Goal: Information Seeking & Learning: Learn about a topic

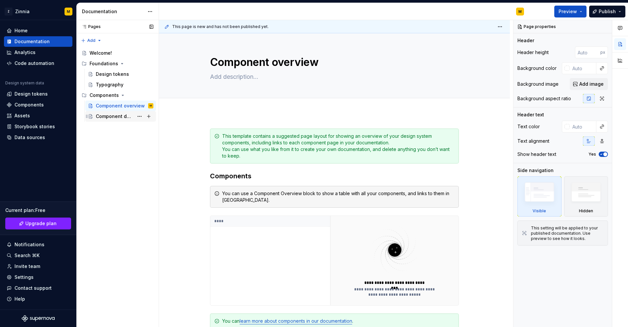
click at [120, 118] on div "Component detail" at bounding box center [115, 116] width 38 height 7
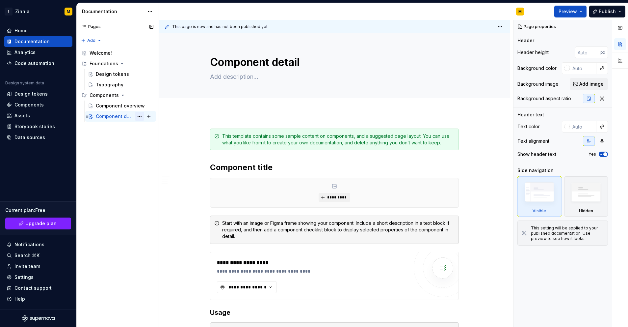
click at [140, 116] on button "Page tree" at bounding box center [139, 116] width 9 height 9
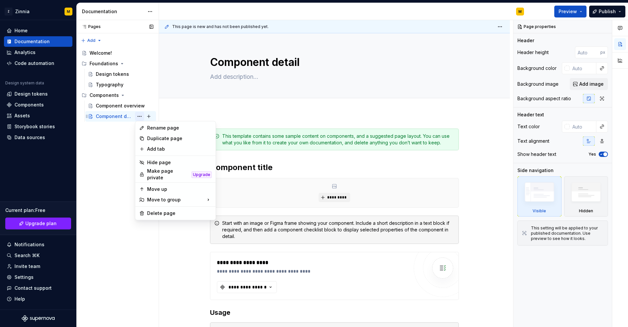
click at [140, 116] on div "Pages Pages Add Accessibility guide for tree Page tree. Navigate the tree with …" at bounding box center [117, 173] width 82 height 307
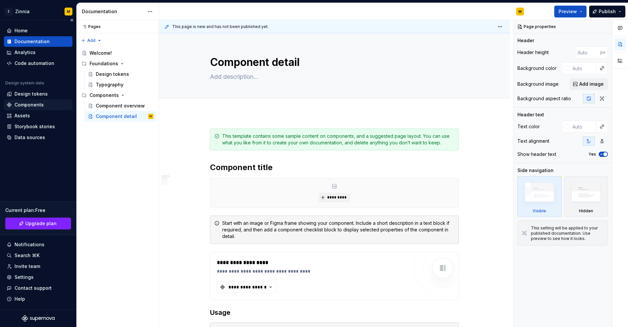
click at [34, 105] on div "Components" at bounding box center [28, 104] width 29 height 7
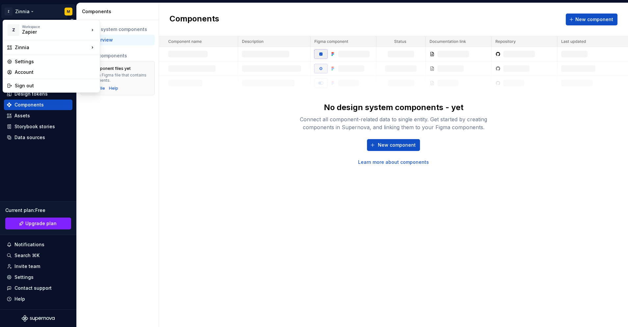
click at [31, 11] on html "Z Zinnia M Home Documentation Analytics Code automation Design system data Desi…" at bounding box center [314, 163] width 628 height 327
click at [40, 167] on html "Z Zinnia M Home Documentation Analytics Code automation Design system data Desi…" at bounding box center [314, 163] width 628 height 327
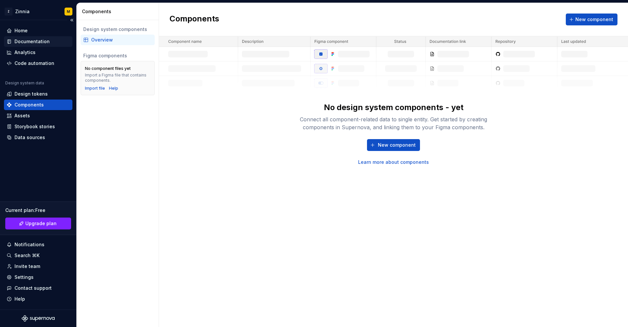
click at [32, 41] on div "Documentation" at bounding box center [31, 41] width 35 height 7
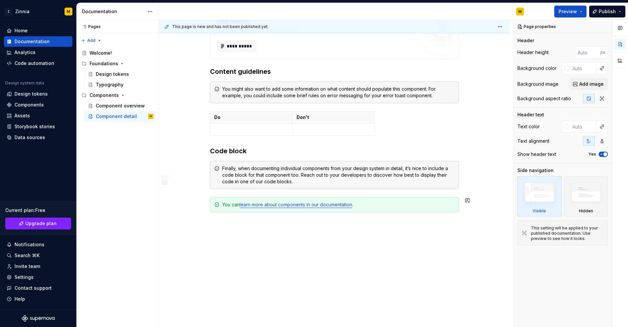
scroll to position [440, 0]
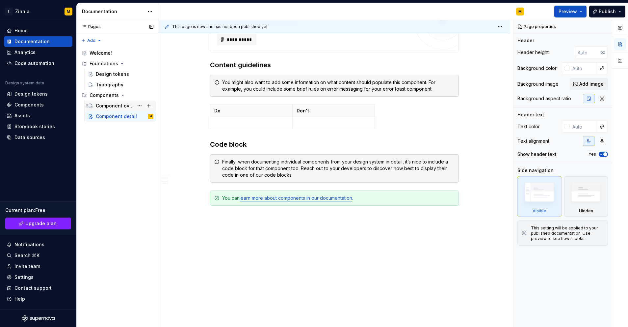
click at [114, 106] on div "Component overview" at bounding box center [115, 105] width 38 height 7
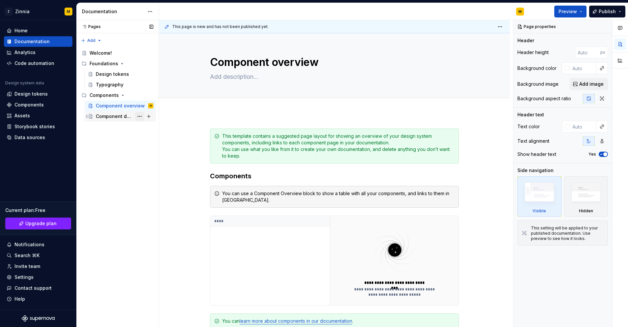
click at [141, 116] on button "Page tree" at bounding box center [139, 116] width 9 height 9
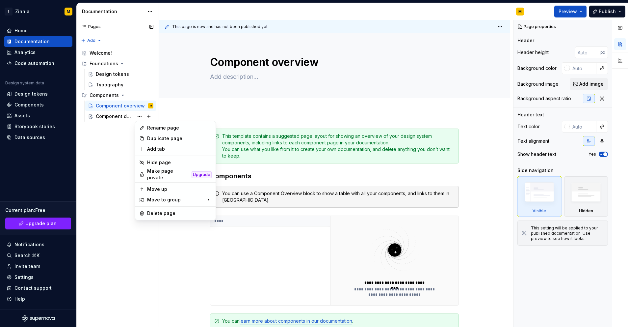
click at [110, 140] on div "Pages Pages Add Accessibility guide for tree Page tree. Navigate the tree with …" at bounding box center [117, 173] width 82 height 307
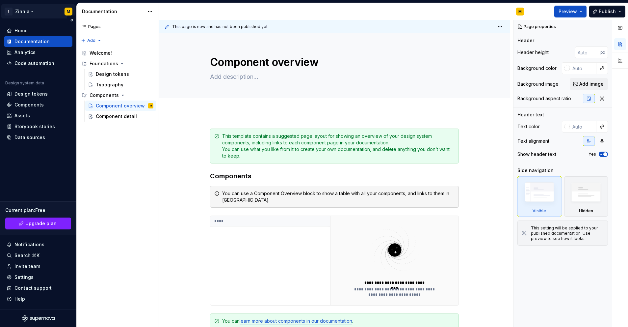
click at [28, 12] on html "Z Zinnia M Home Documentation Analytics Code automation Design system data Desi…" at bounding box center [314, 163] width 628 height 327
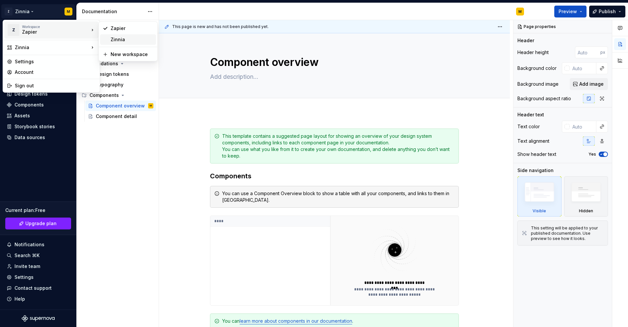
click at [125, 41] on div "Zinnia" at bounding box center [132, 39] width 43 height 7
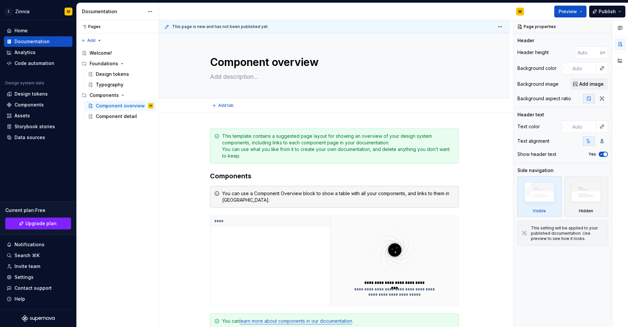
type textarea "*"
